Goal: Transaction & Acquisition: Purchase product/service

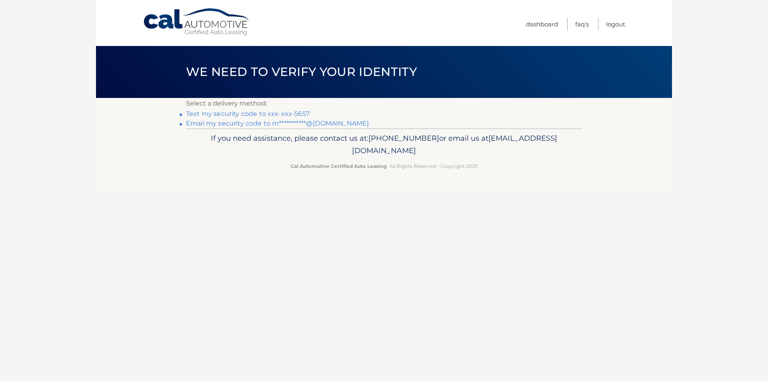
click at [216, 113] on link "Text my security code to xxx-xxx-5657" at bounding box center [248, 114] width 124 height 8
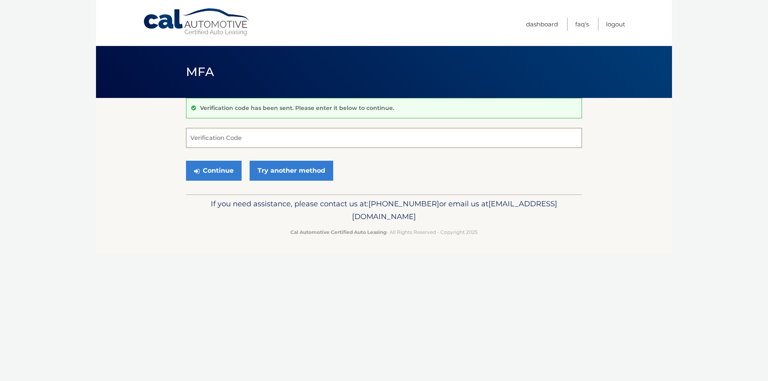
click at [224, 142] on input "Verification Code" at bounding box center [384, 138] width 396 height 20
type input "874873"
click at [220, 166] on button "Continue" at bounding box center [214, 171] width 56 height 20
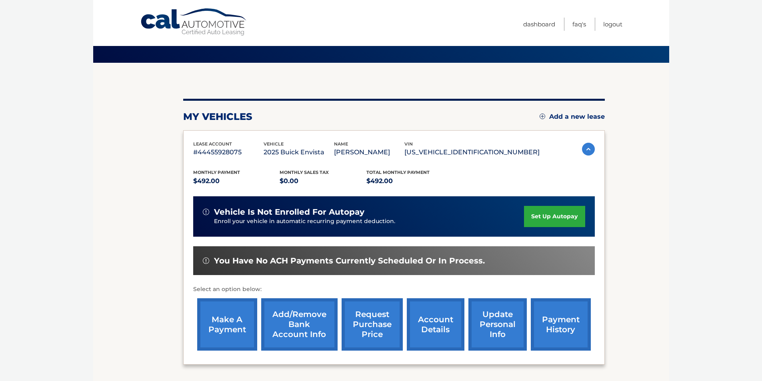
scroll to position [80, 0]
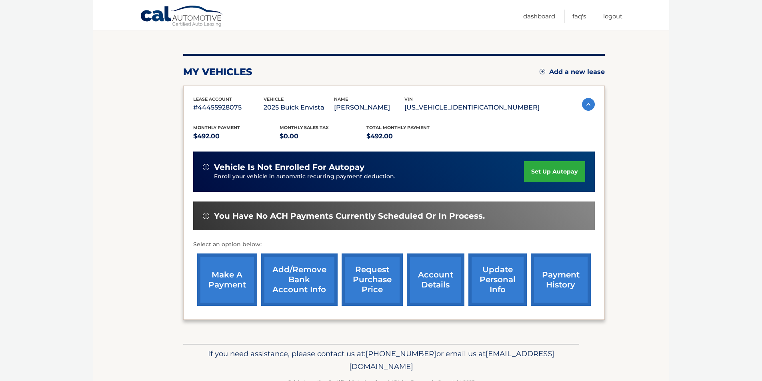
click at [220, 278] on link "make a payment" at bounding box center [227, 280] width 60 height 52
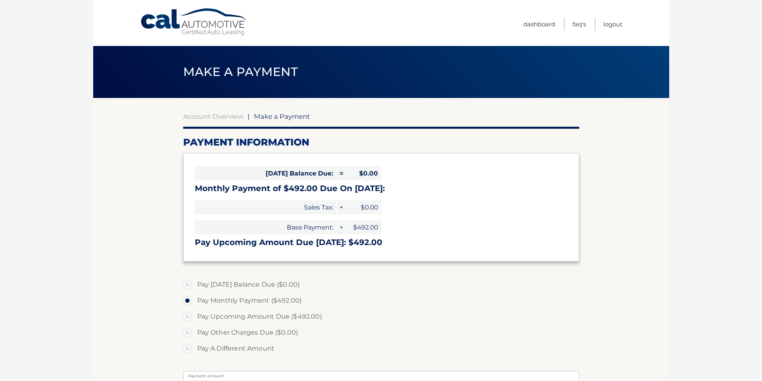
select select "ZjEwOTNmNzUtZTVhNy00OGQ0LWFmNjItZTQ0MDJjZTM4NTkz"
click at [363, 170] on span "$0.00" at bounding box center [363, 173] width 36 height 14
drag, startPoint x: 460, startPoint y: 289, endPoint x: 392, endPoint y: 289, distance: 68.4
click at [460, 290] on label "Pay Today's Balance Due ($0.00)" at bounding box center [381, 285] width 396 height 16
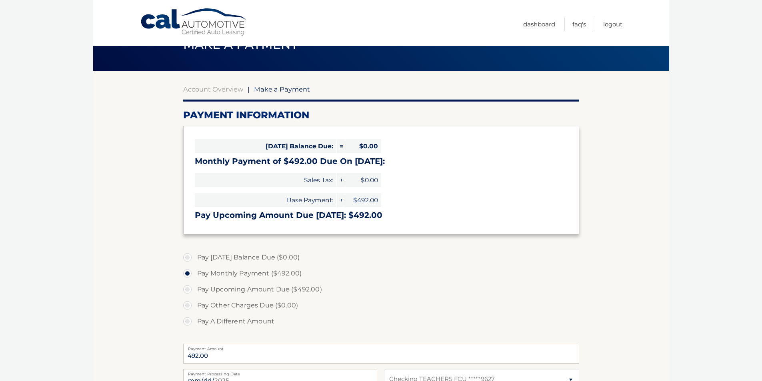
scroll to position [40, 0]
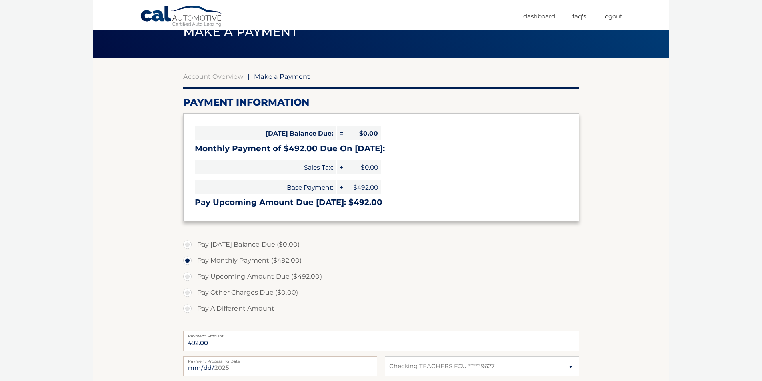
click at [188, 293] on label "Pay Other Charges Due ($0.00)" at bounding box center [381, 293] width 396 height 16
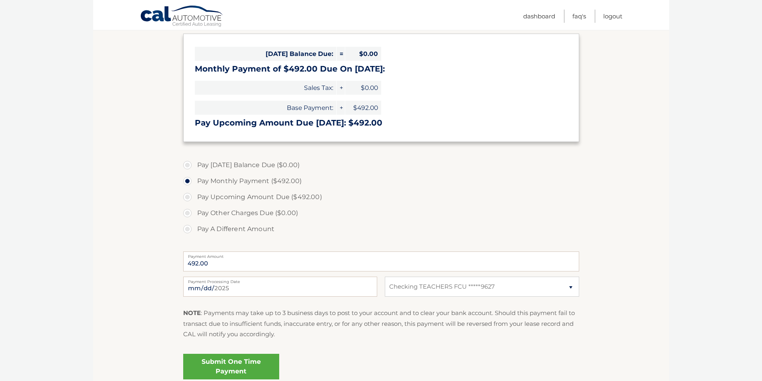
scroll to position [120, 0]
click at [257, 266] on input "492.00" at bounding box center [381, 261] width 396 height 20
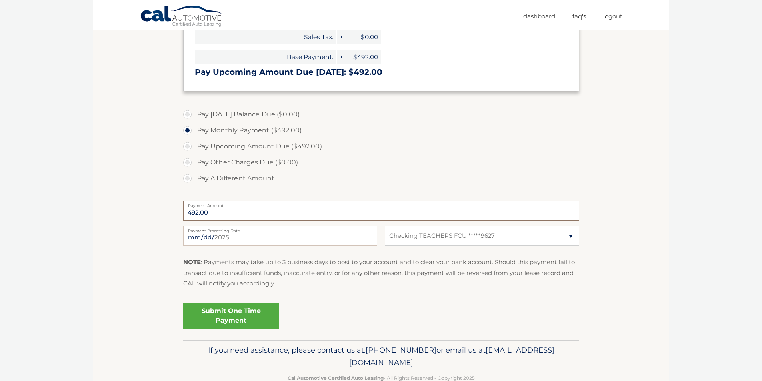
scroll to position [30, 0]
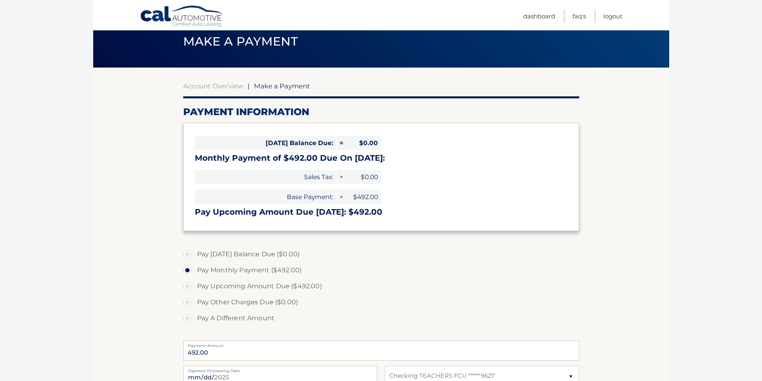
click at [280, 85] on span "Make a Payment" at bounding box center [282, 86] width 56 height 8
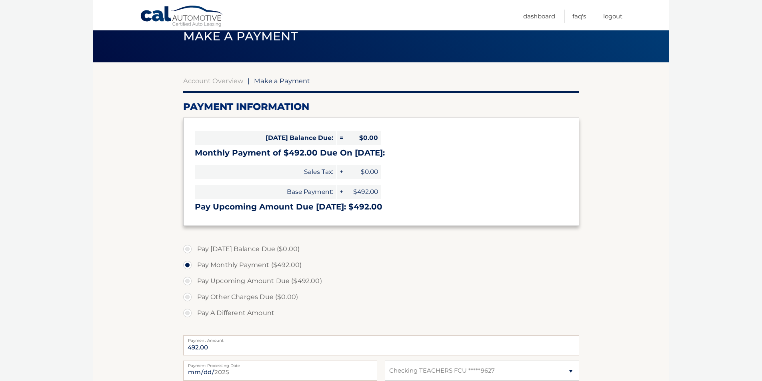
scroll to position [110, 0]
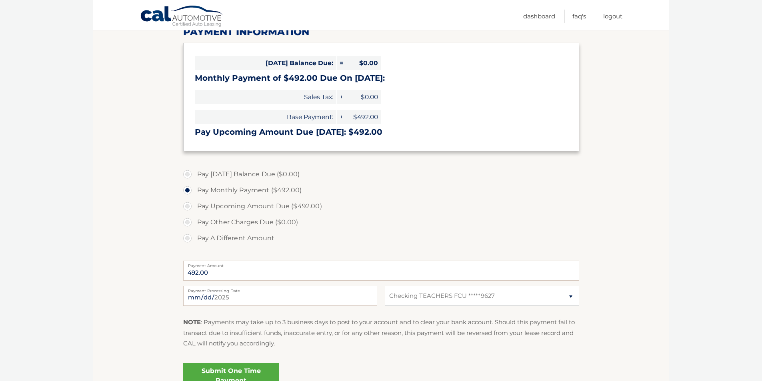
click at [190, 174] on label "Pay Today's Balance Due ($0.00)" at bounding box center [381, 174] width 396 height 16
click at [190, 175] on label "Pay Today's Balance Due ($0.00)" at bounding box center [381, 174] width 396 height 16
drag, startPoint x: 186, startPoint y: 172, endPoint x: 179, endPoint y: 172, distance: 6.8
click at [186, 173] on label "Pay Today's Balance Due ($0.00)" at bounding box center [381, 174] width 396 height 16
click at [368, 97] on span "$0.00" at bounding box center [363, 97] width 36 height 14
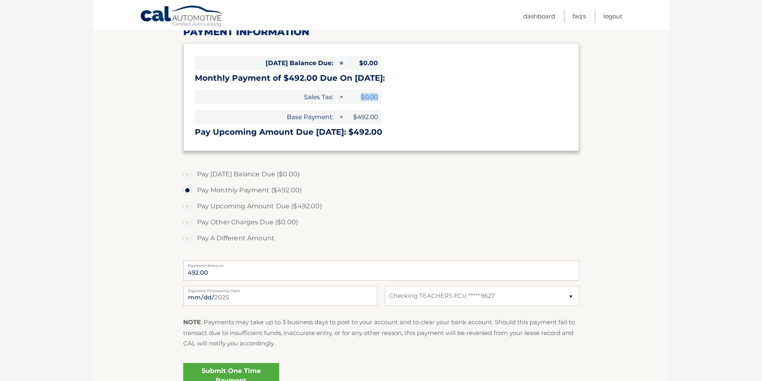
drag, startPoint x: 368, startPoint y: 94, endPoint x: 390, endPoint y: 96, distance: 22.5
click at [388, 95] on div "Today's Balance Due: = $0.00 Monthly Payment of $492.00 Due On Sep 26: Sales Ta…" at bounding box center [381, 97] width 396 height 108
drag, startPoint x: 427, startPoint y: 95, endPoint x: 403, endPoint y: 81, distance: 27.2
click at [427, 96] on div "Today's Balance Due: = $0.00 Monthly Payment of $492.00 Due On Sep 26: Sales Ta…" at bounding box center [381, 97] width 396 height 108
click at [364, 63] on span "$0.00" at bounding box center [363, 63] width 36 height 14
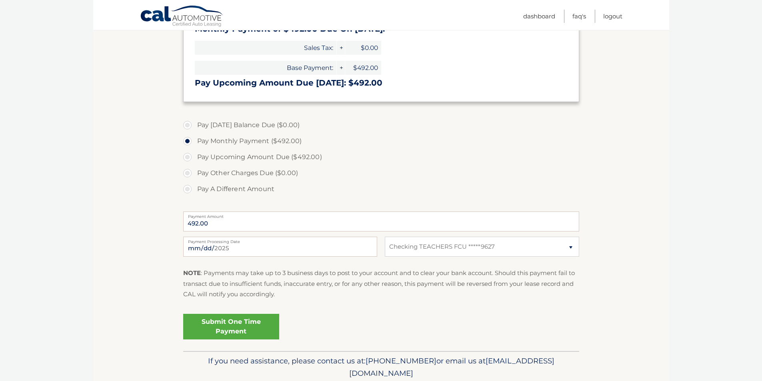
scroll to position [190, 0]
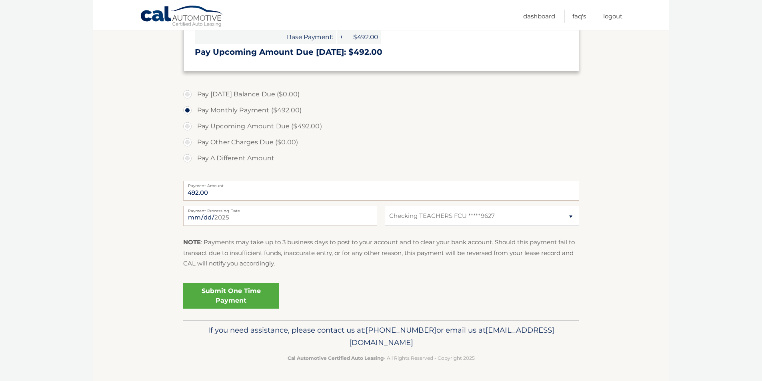
click at [226, 294] on link "Submit One Time Payment" at bounding box center [231, 296] width 96 height 26
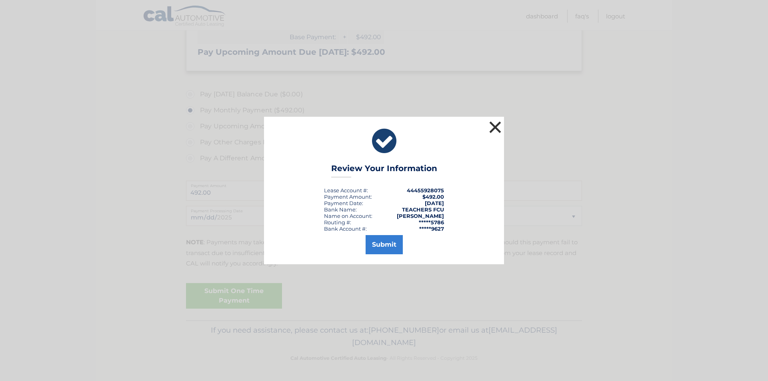
click at [497, 127] on button "×" at bounding box center [495, 127] width 16 height 16
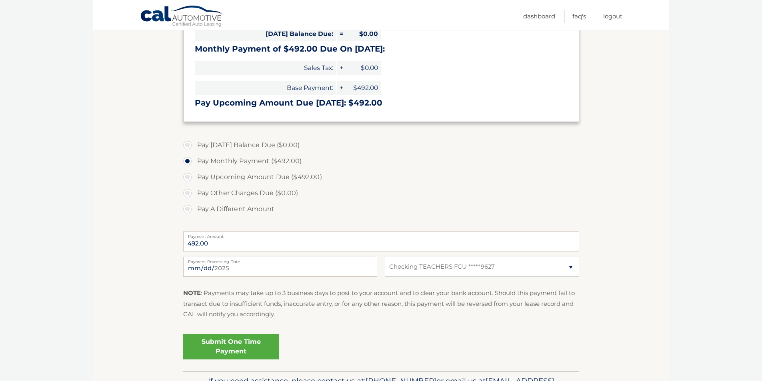
scroll to position [70, 0]
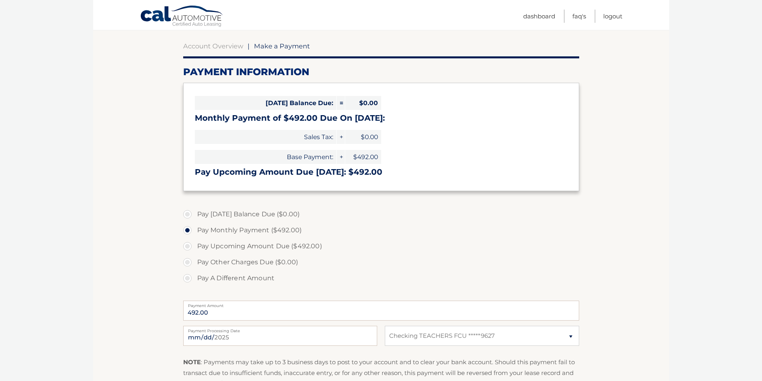
click at [186, 278] on label "Pay A Different Amount" at bounding box center [381, 278] width 396 height 16
click at [186, 278] on input "Pay A Different Amount" at bounding box center [190, 276] width 8 height 13
radio input "true"
click at [186, 278] on label "Pay A Different Amount" at bounding box center [381, 278] width 396 height 16
click at [186, 278] on input "Pay A Different Amount" at bounding box center [190, 276] width 8 height 13
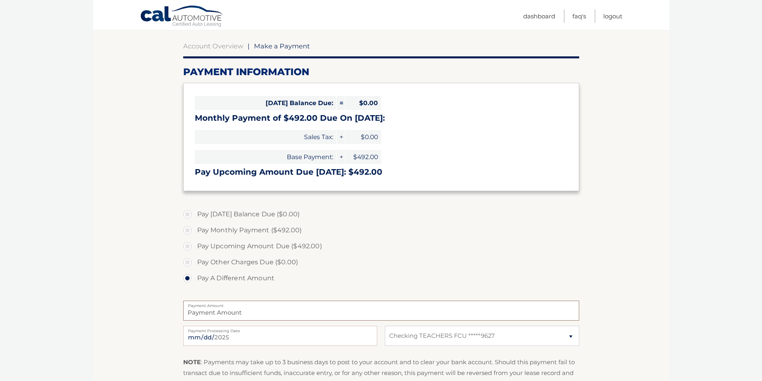
click at [245, 316] on input "Payment Amount" at bounding box center [381, 311] width 396 height 20
type input "246.00"
click at [451, 248] on label "Pay Upcoming Amount Due ($492.00)" at bounding box center [381, 246] width 396 height 16
click at [194, 248] on input "Pay Upcoming Amount Due ($492.00)" at bounding box center [190, 244] width 8 height 13
radio input "true"
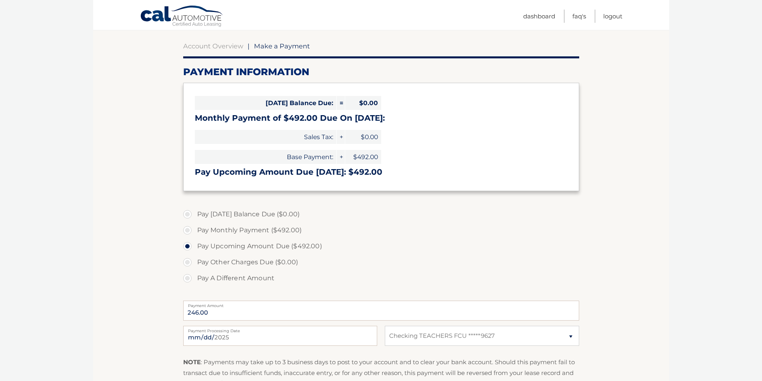
type input "492.00"
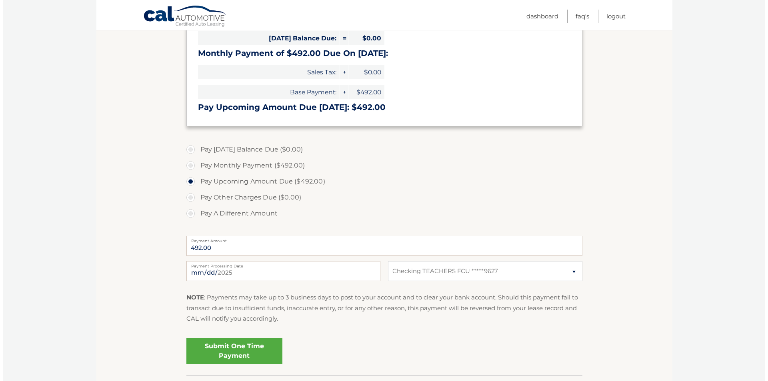
scroll to position [150, 0]
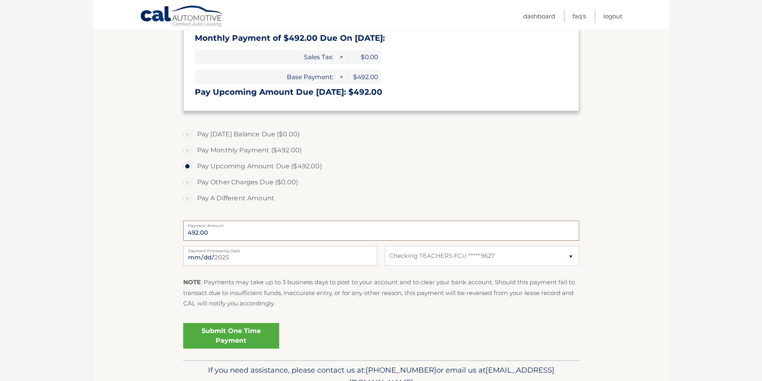
drag, startPoint x: 222, startPoint y: 234, endPoint x: 128, endPoint y: 237, distance: 94.1
click at [131, 237] on section "Account Overview | Make a Payment Payment Information Today's Balance Due: = $0…" at bounding box center [381, 154] width 576 height 413
click at [187, 200] on label "Pay A Different Amount" at bounding box center [381, 198] width 396 height 16
click at [187, 200] on input "Pay A Different Amount" at bounding box center [190, 196] width 8 height 13
radio input "true"
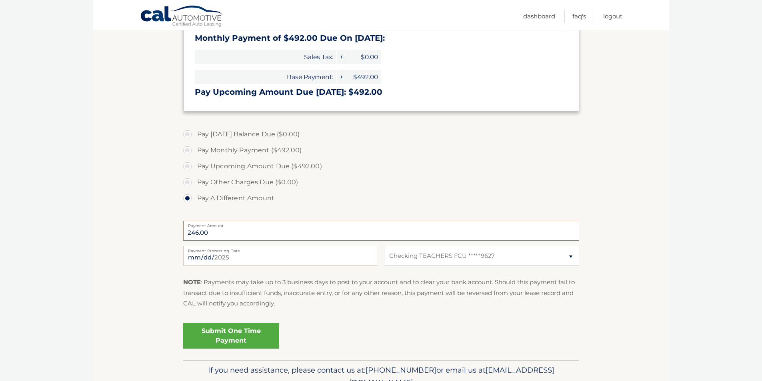
type input "246.00"
click at [233, 338] on link "Submit One Time Payment" at bounding box center [231, 336] width 96 height 26
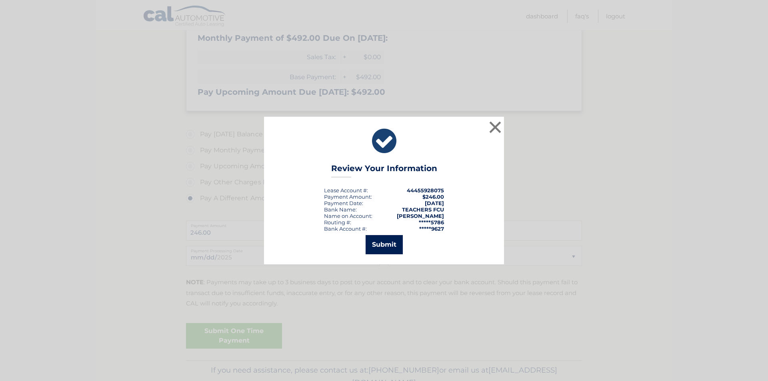
click at [386, 245] on button "Submit" at bounding box center [384, 244] width 37 height 19
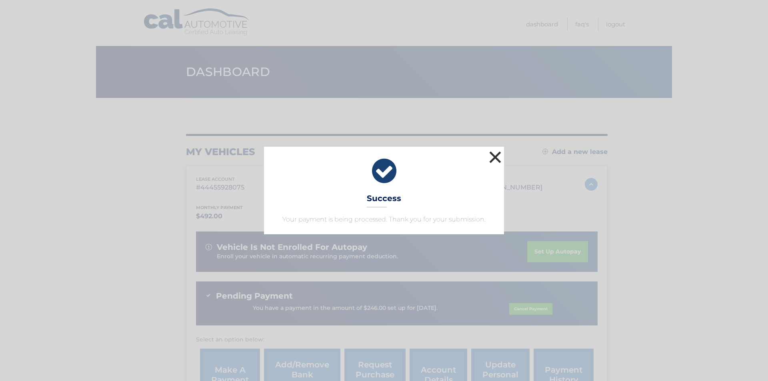
click at [495, 156] on button "×" at bounding box center [495, 157] width 16 height 16
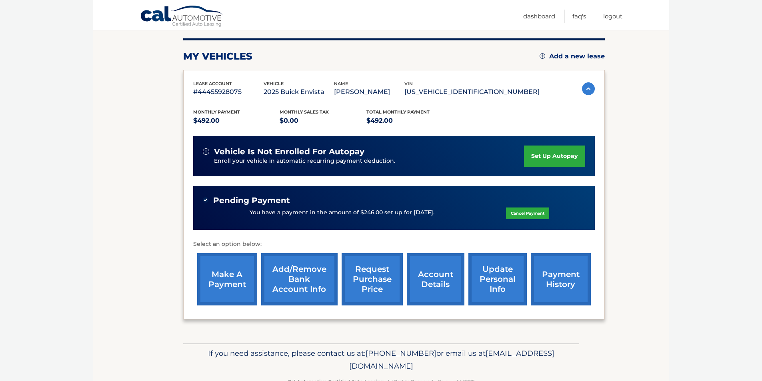
scroll to position [119, 0]
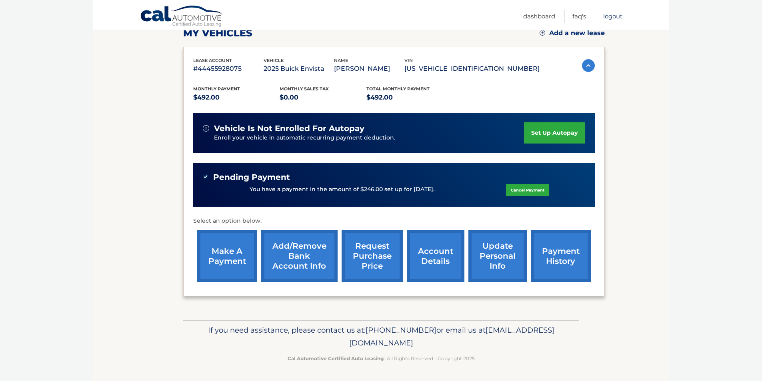
click at [615, 17] on link "Logout" at bounding box center [612, 16] width 19 height 13
